Goal: Transaction & Acquisition: Purchase product/service

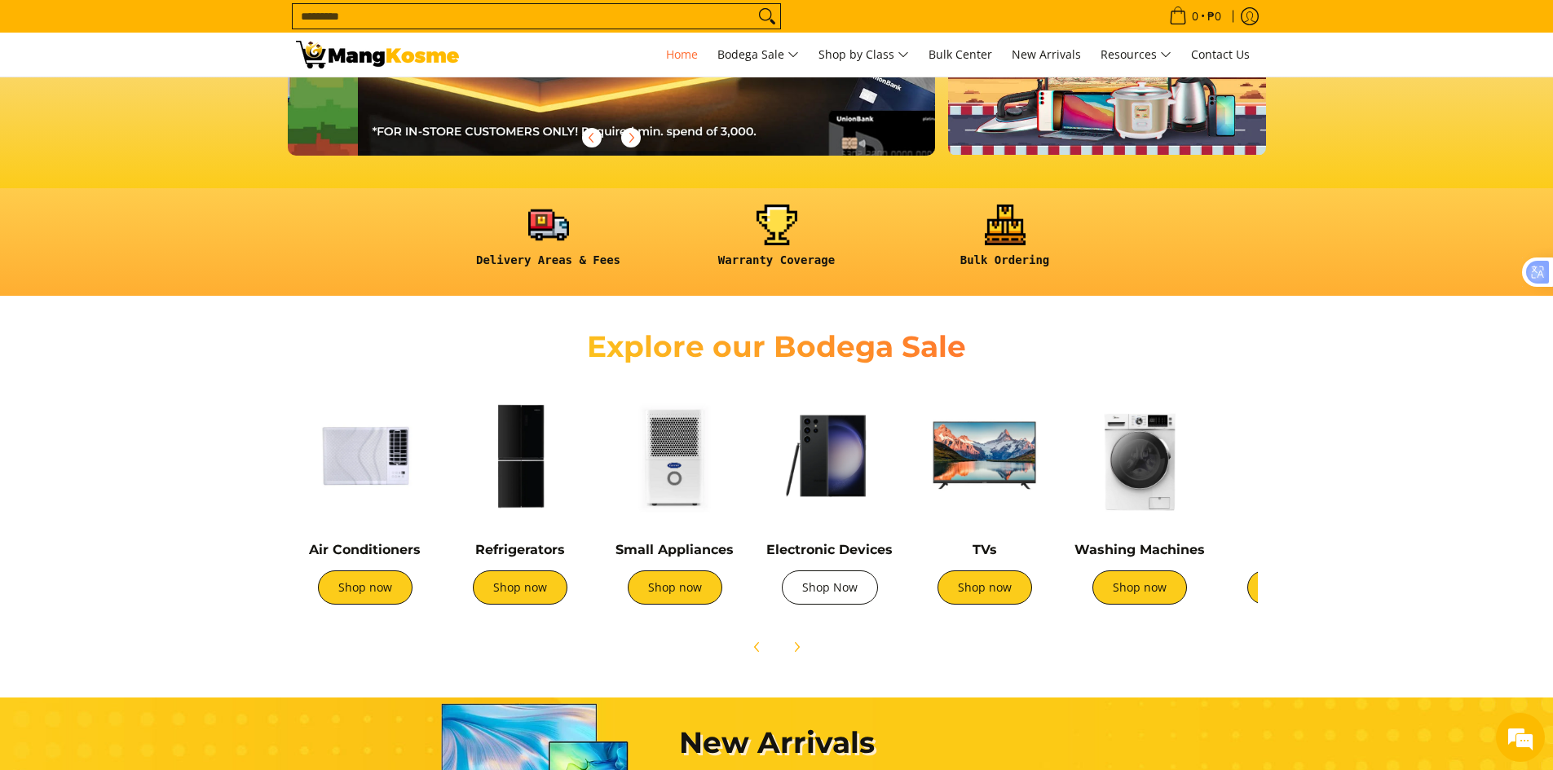
scroll to position [0, 648]
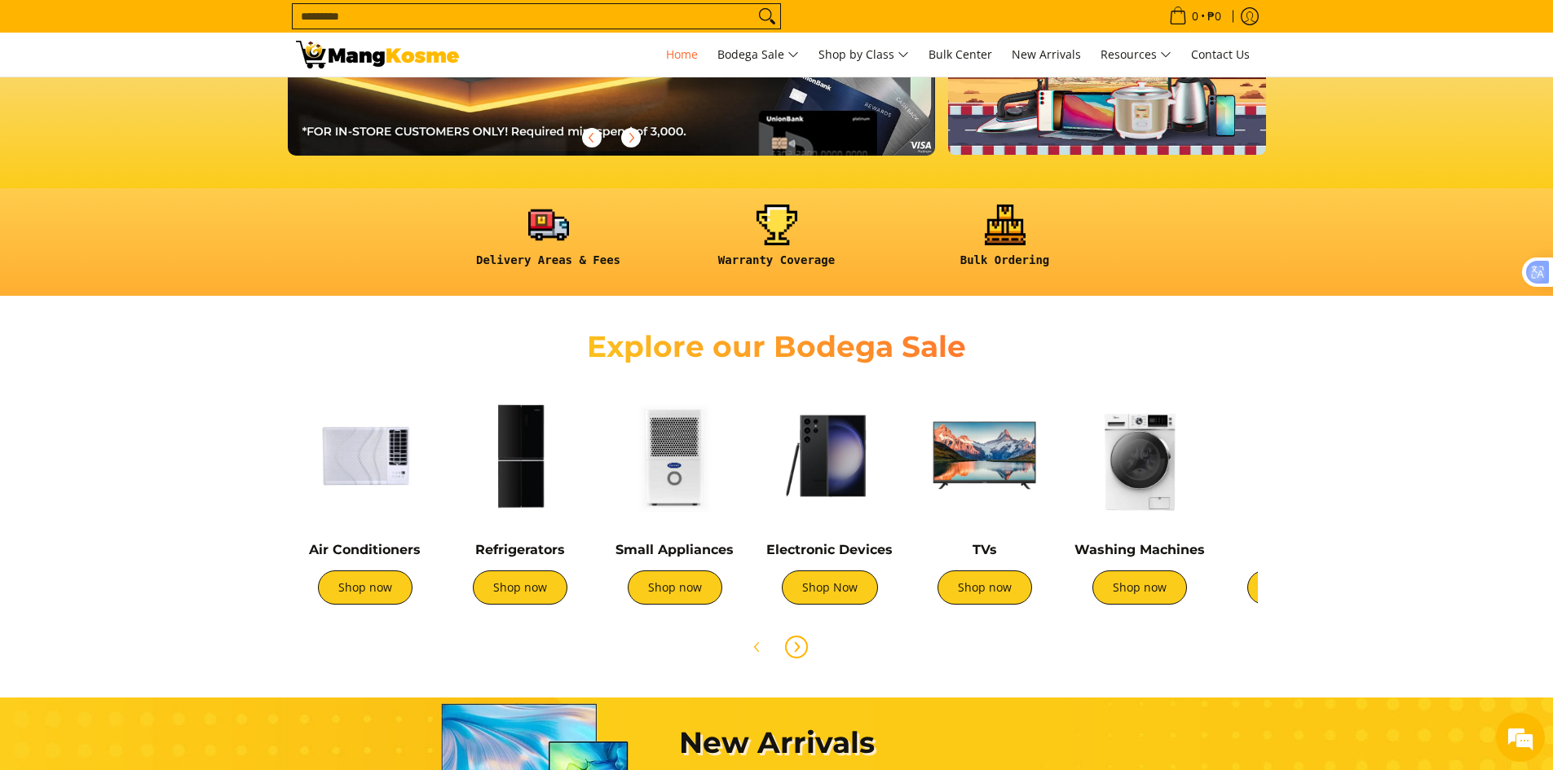
click at [795, 643] on icon "Next" at bounding box center [797, 646] width 4 height 9
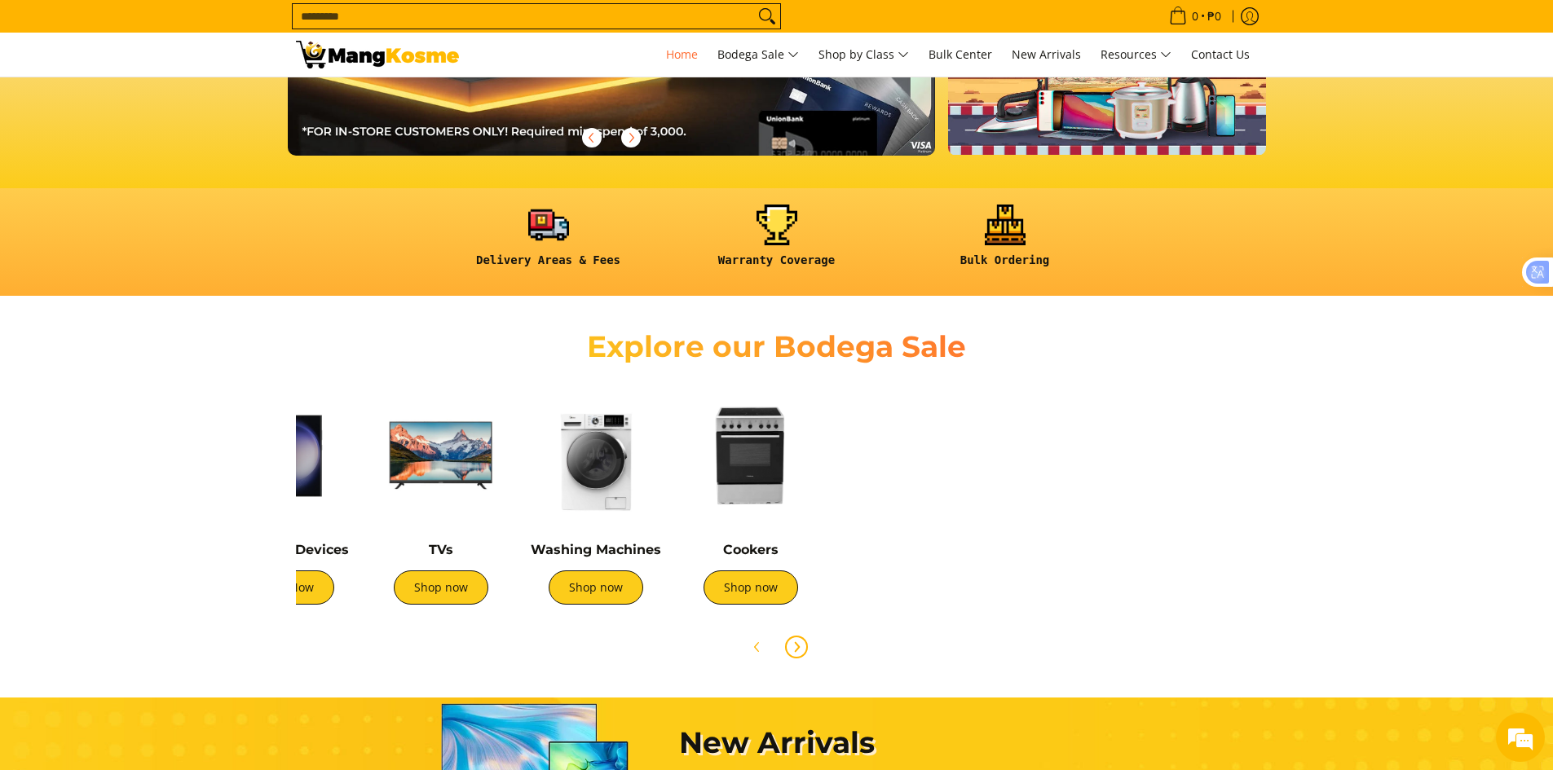
scroll to position [0, 544]
click at [759, 647] on icon "Previous" at bounding box center [757, 647] width 13 height 13
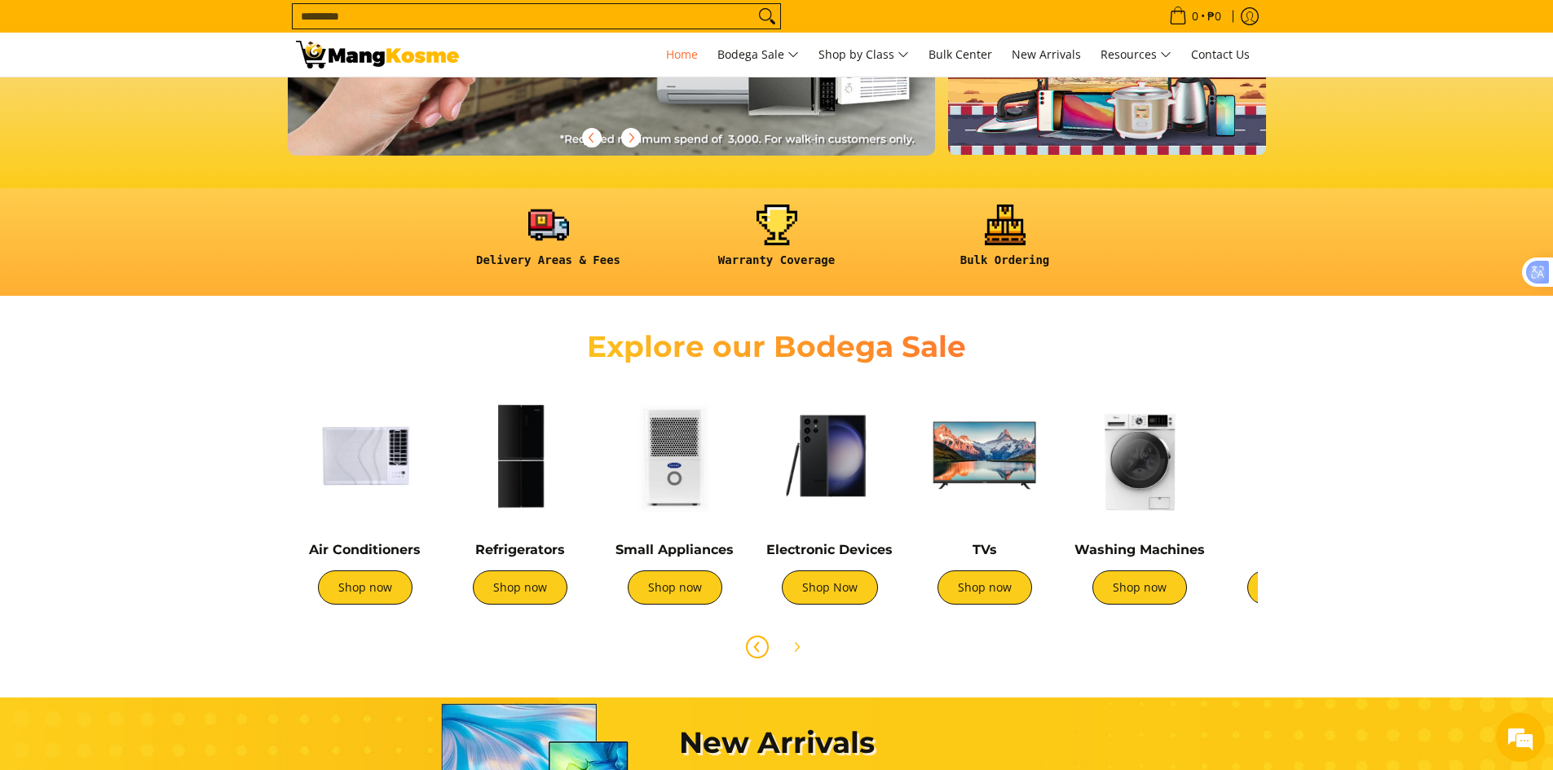
scroll to position [0, 1296]
click at [527, 486] on img at bounding box center [520, 455] width 139 height 139
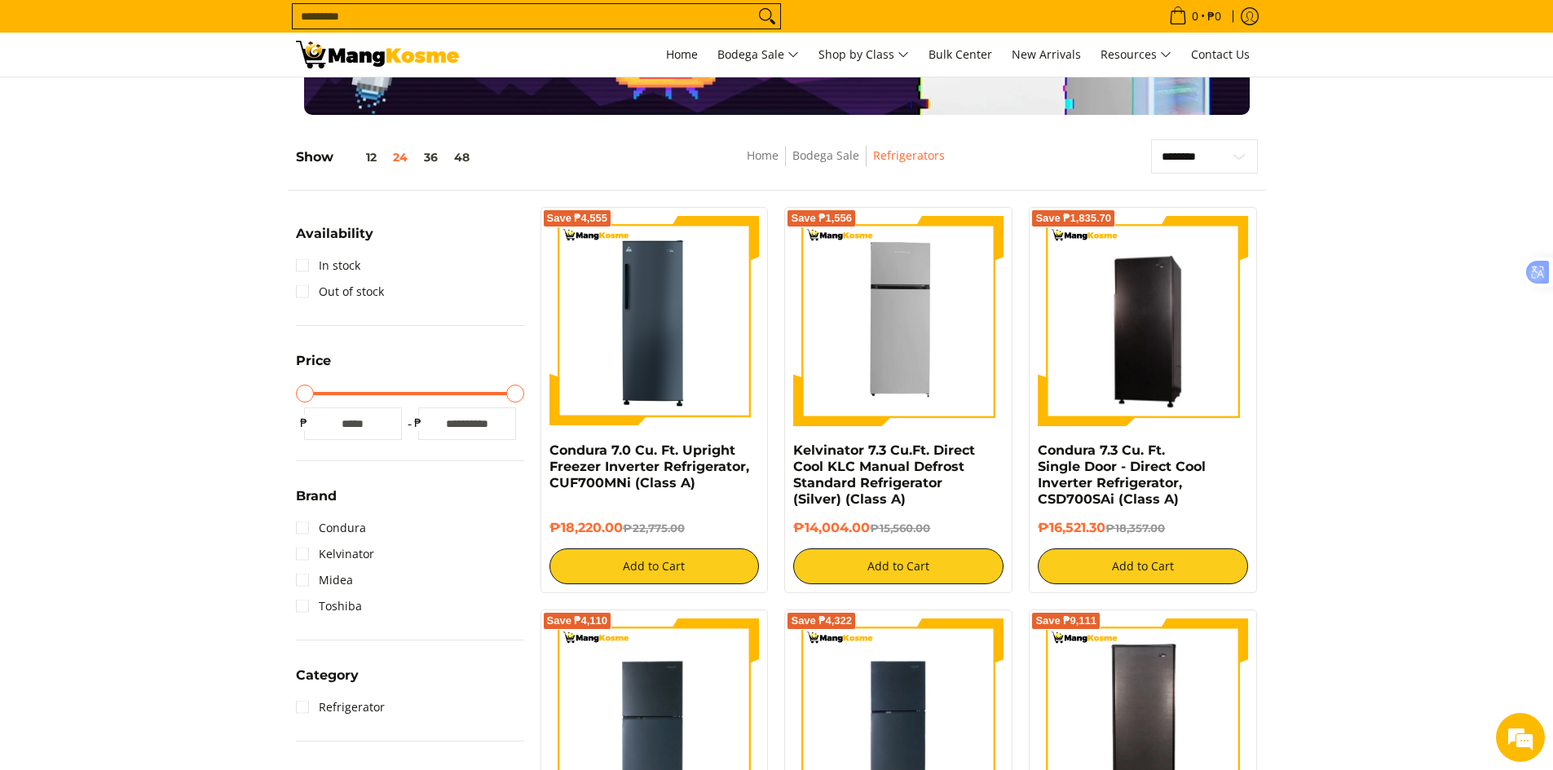
scroll to position [163, 0]
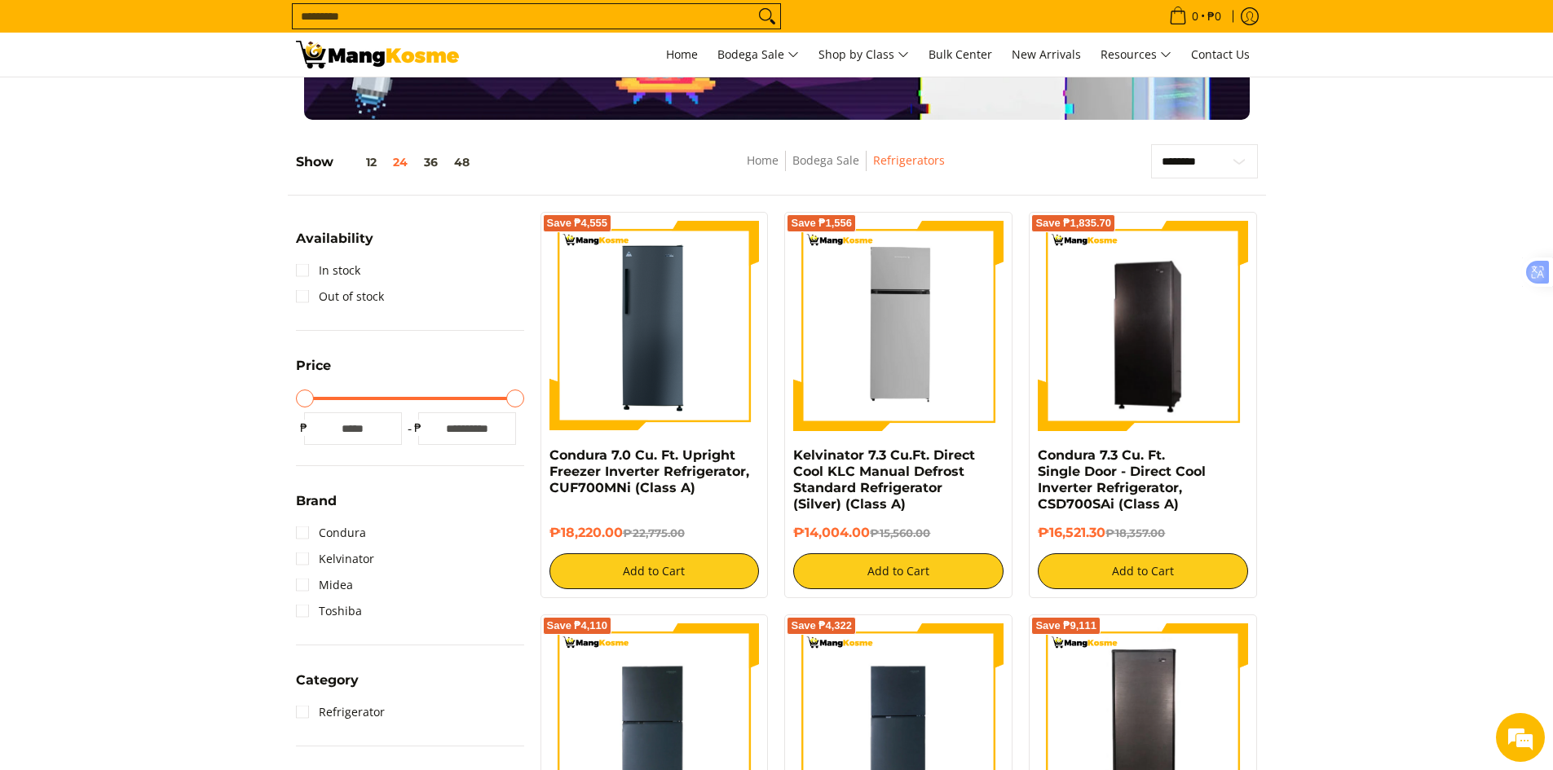
click at [372, 20] on input "Search..." at bounding box center [523, 16] width 461 height 24
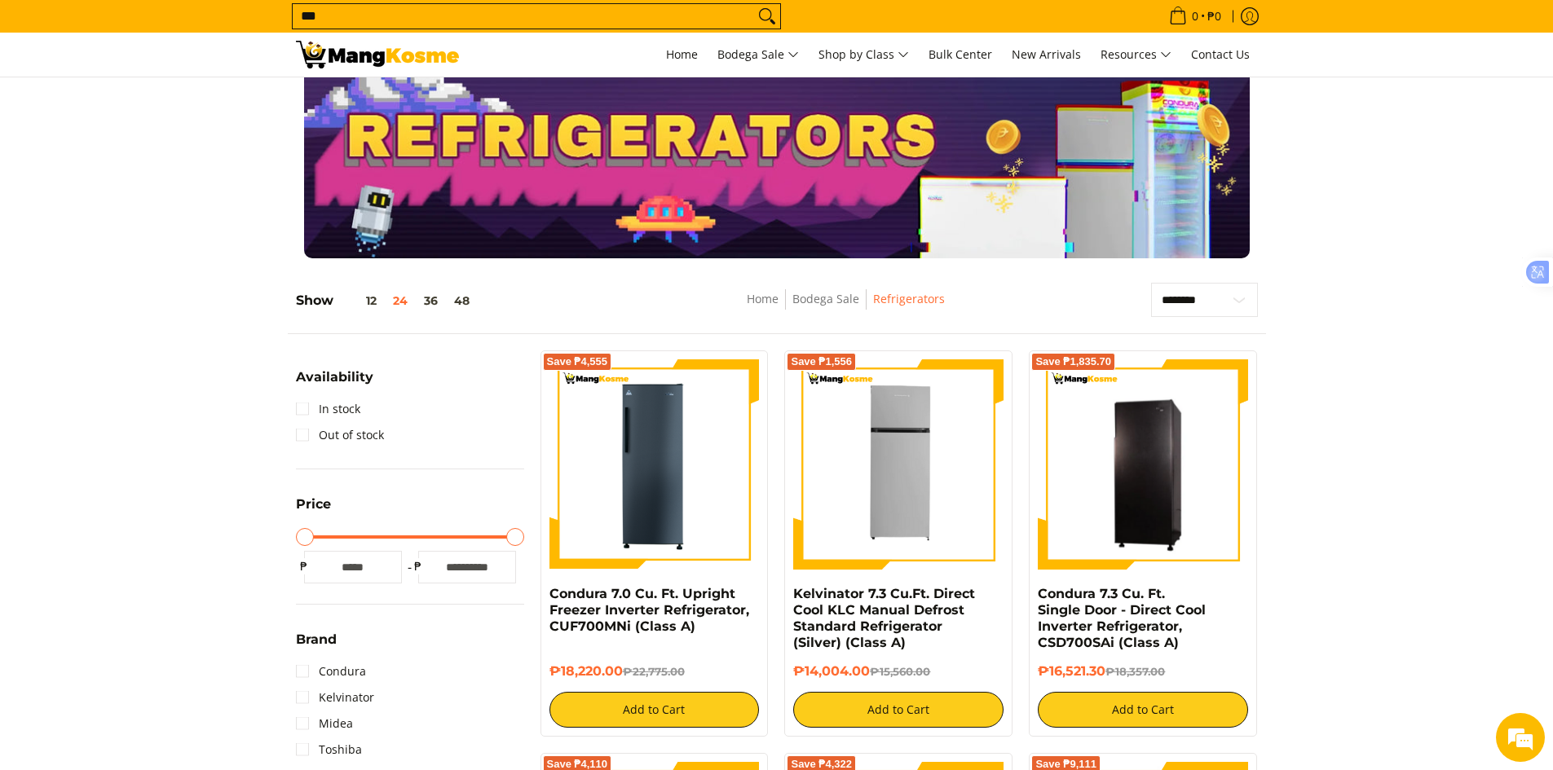
scroll to position [0, 0]
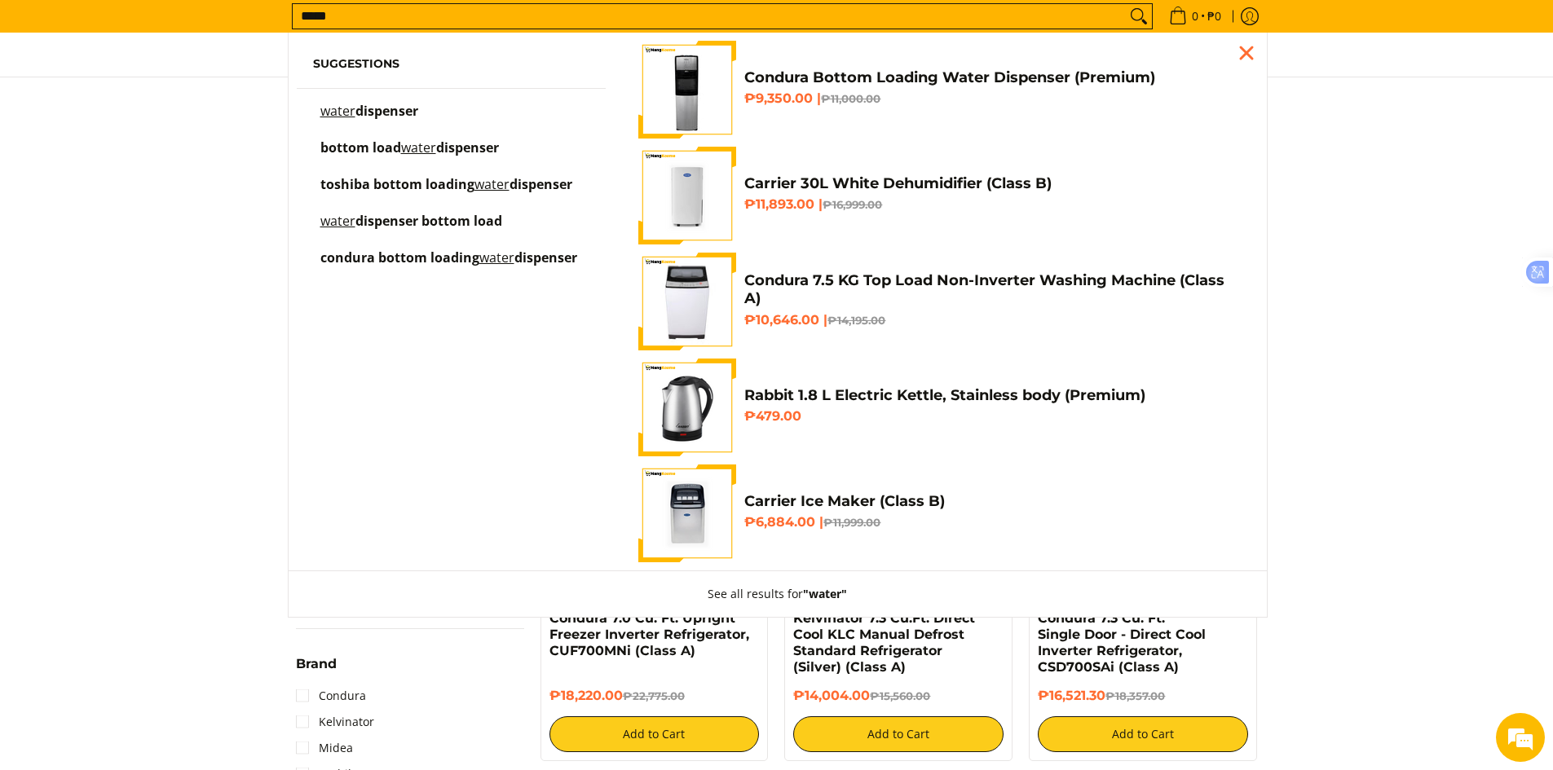
type input "*****"
click at [389, 104] on span "dispenser" at bounding box center [386, 111] width 63 height 18
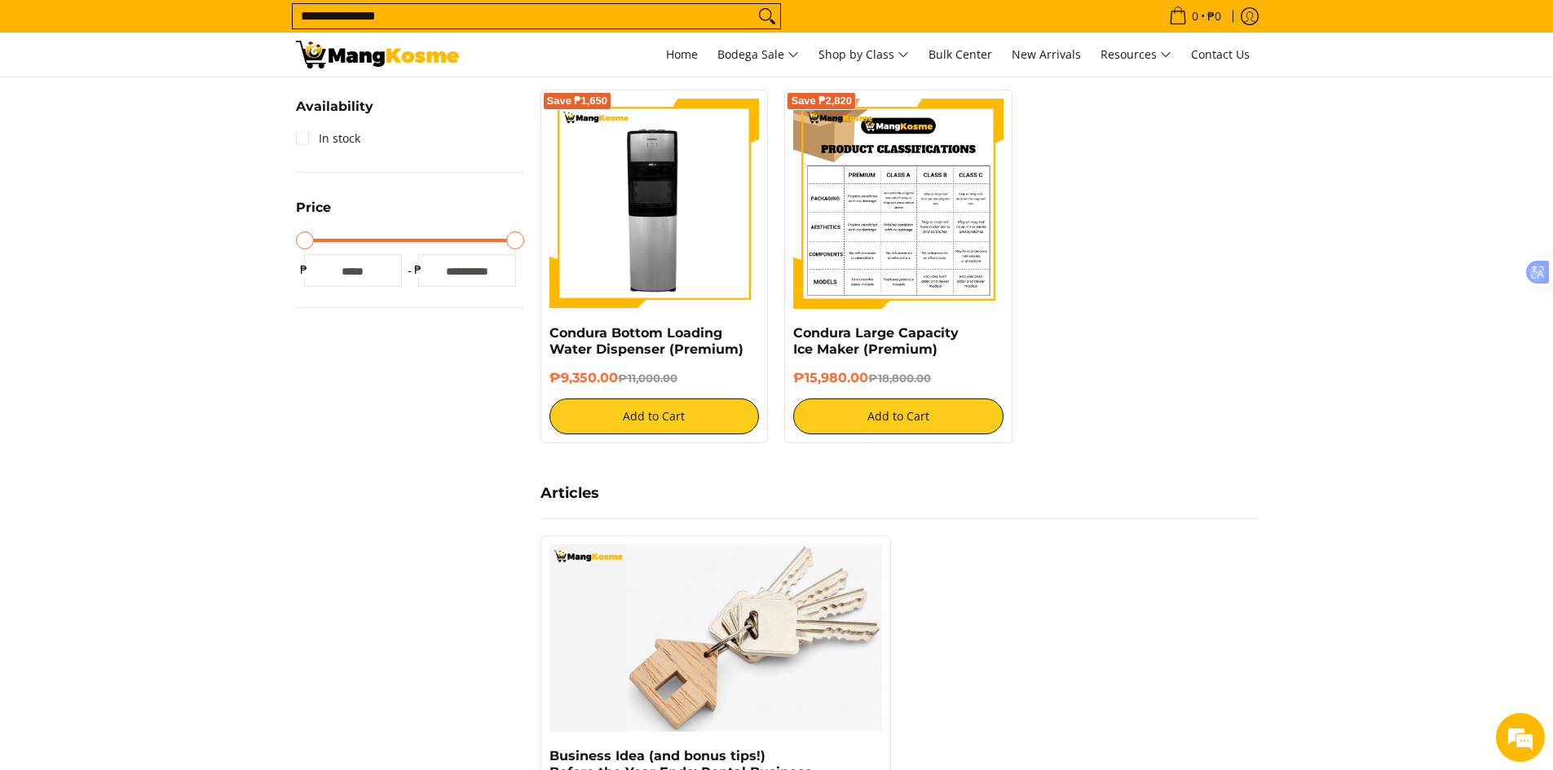
scroll to position [326, 0]
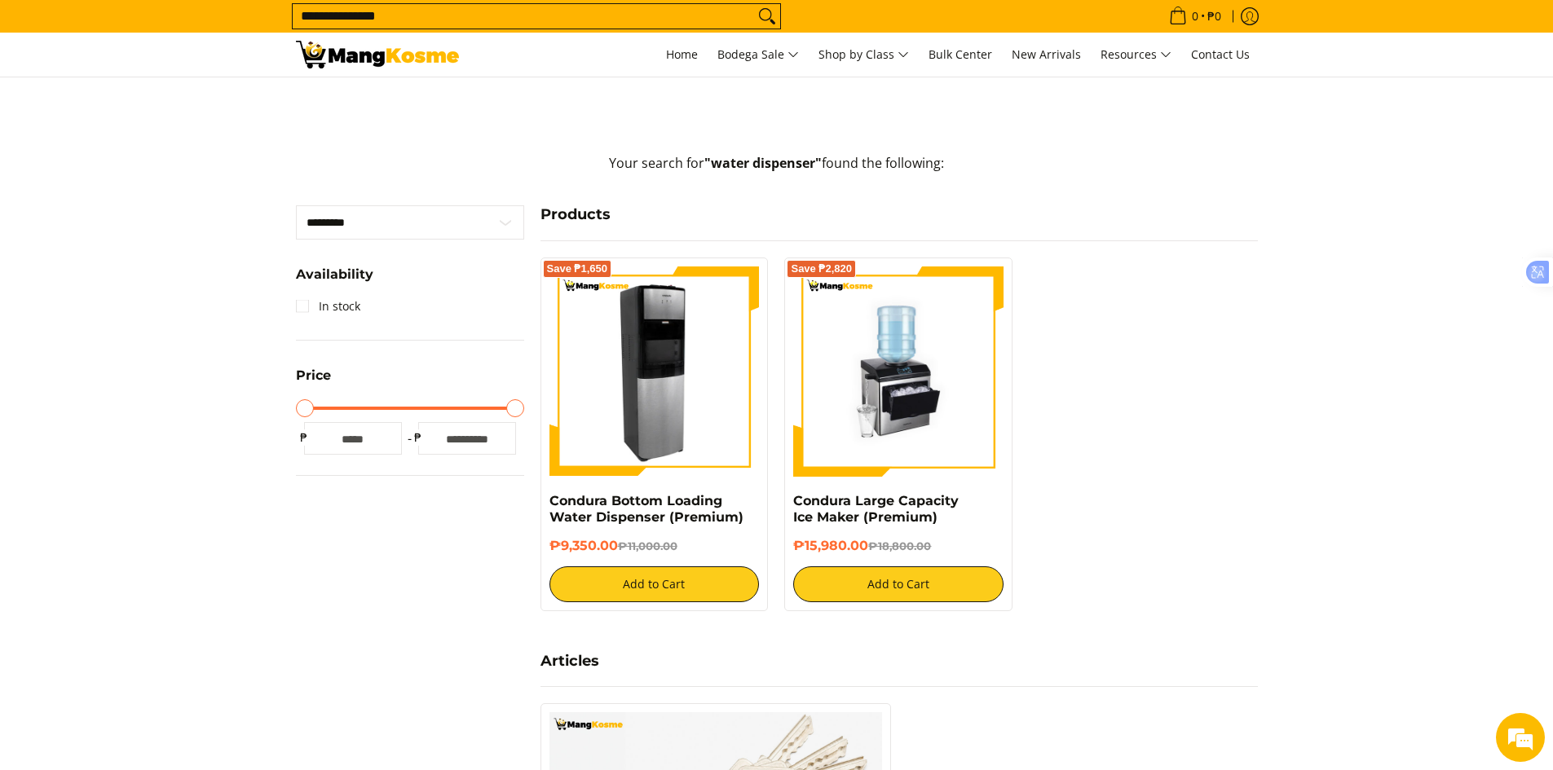
click at [664, 377] on img at bounding box center [655, 372] width 210 height 210
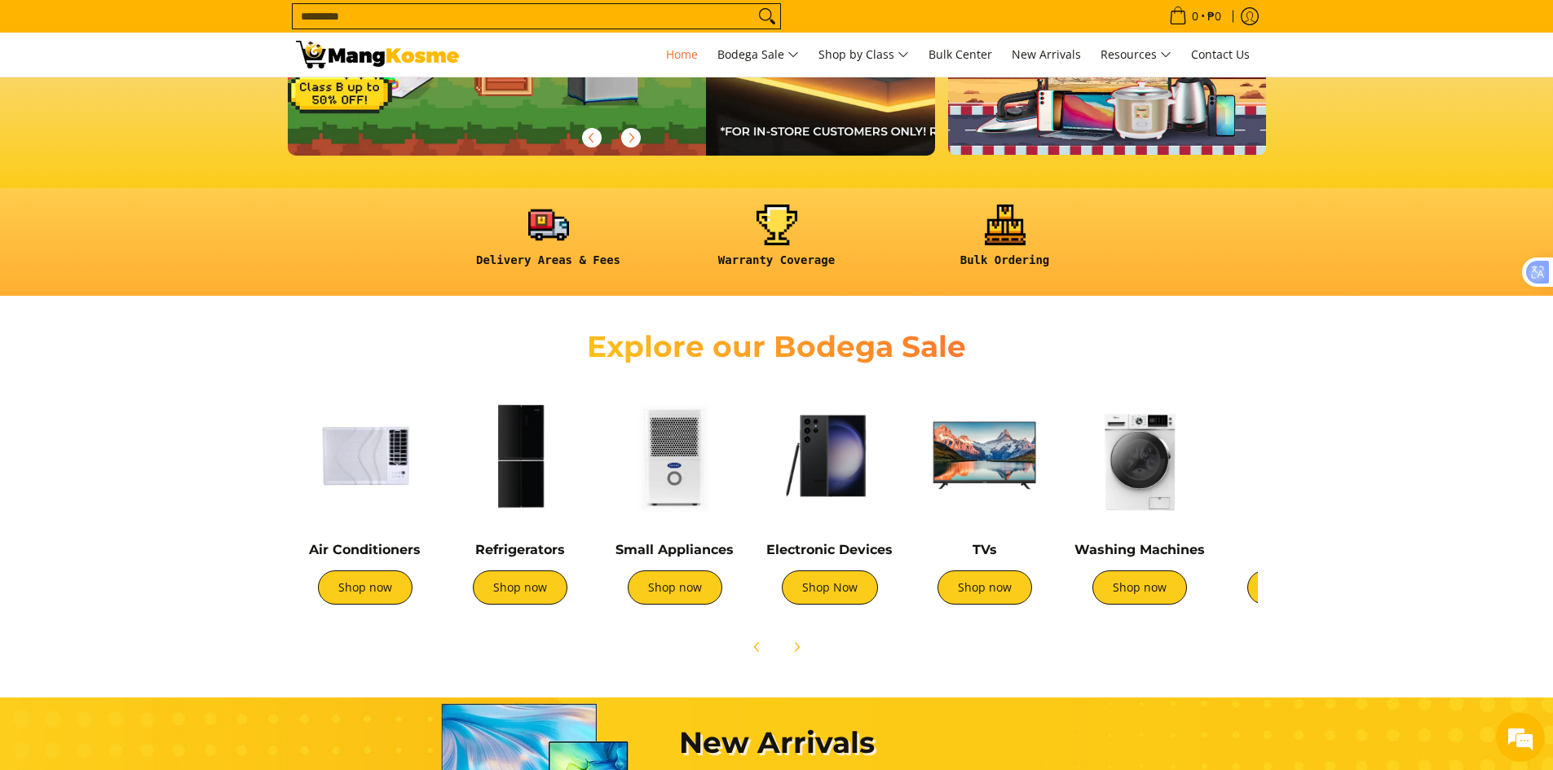
scroll to position [0, 648]
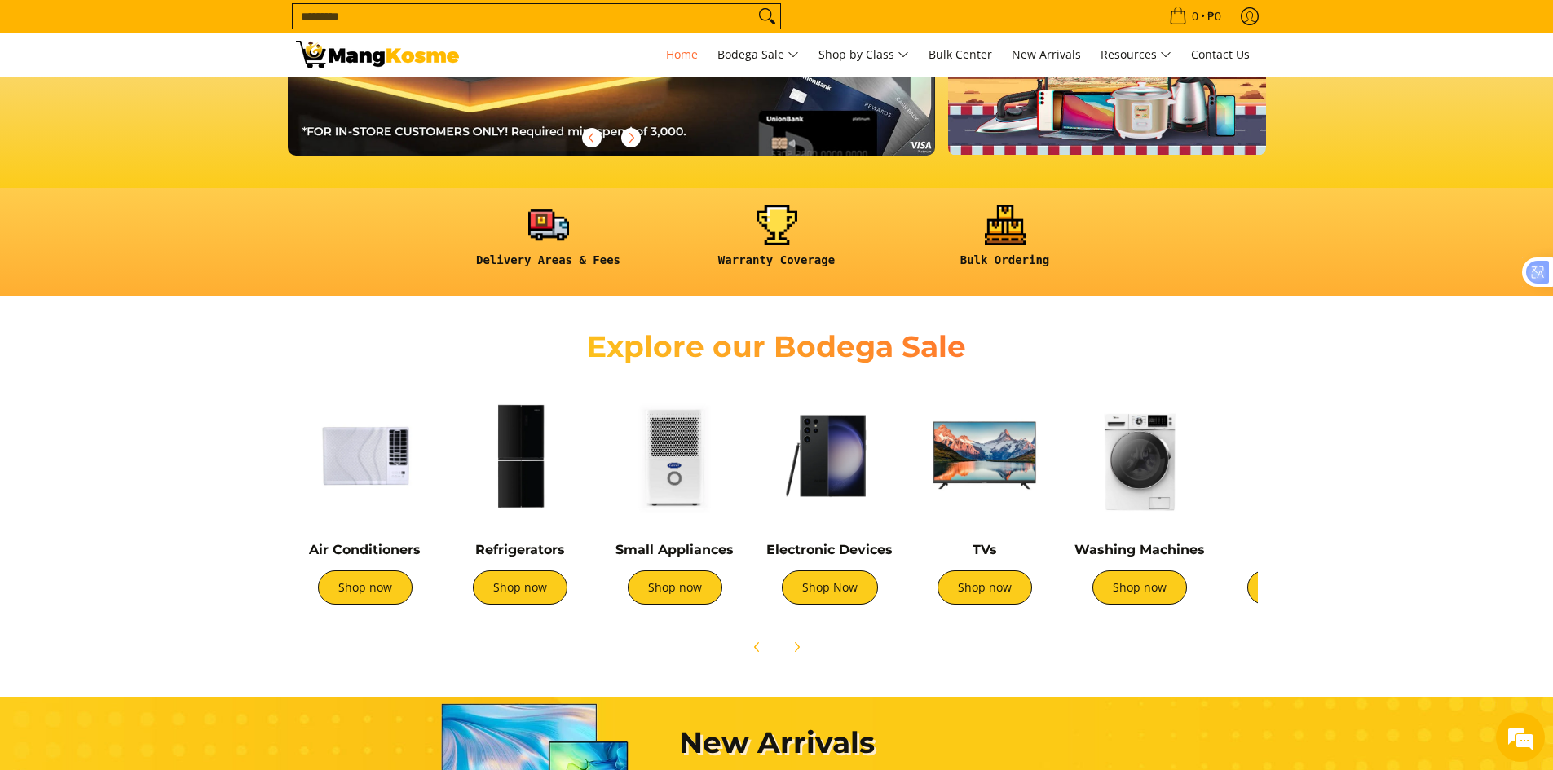
click at [831, 460] on img at bounding box center [830, 455] width 139 height 139
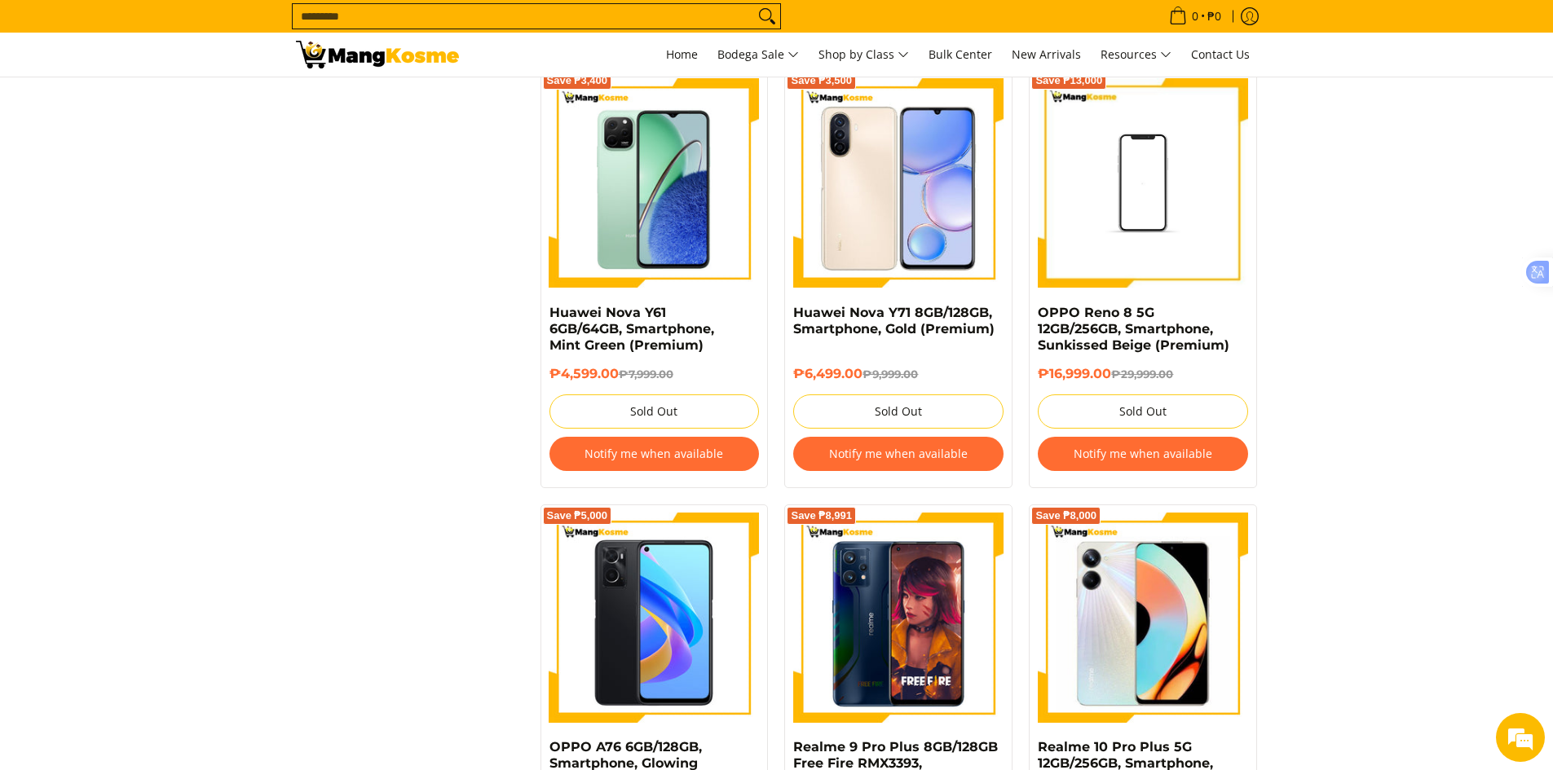
scroll to position [1875, 0]
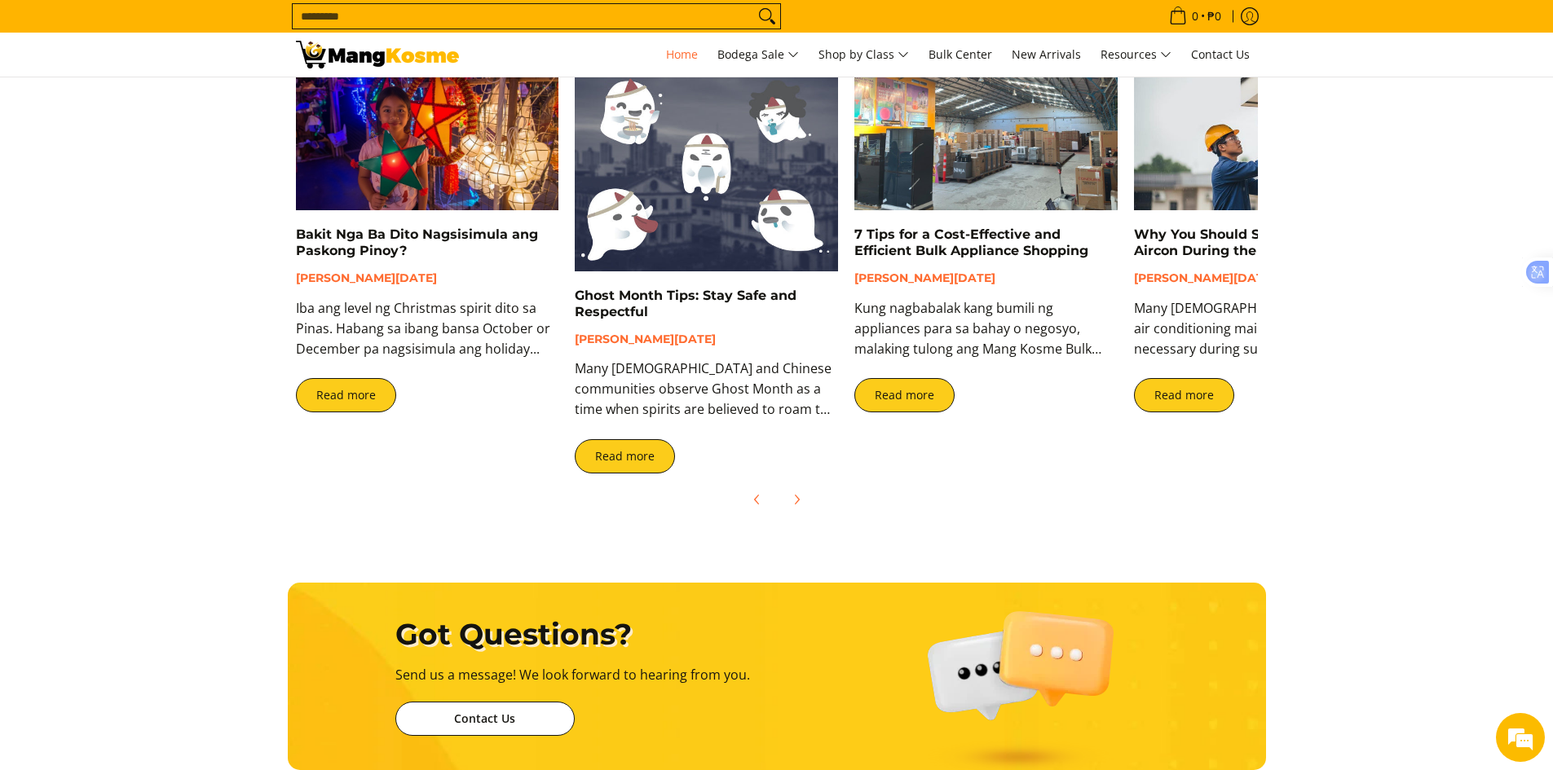
scroll to position [2900, 0]
